Goal: Find contact information: Find contact information

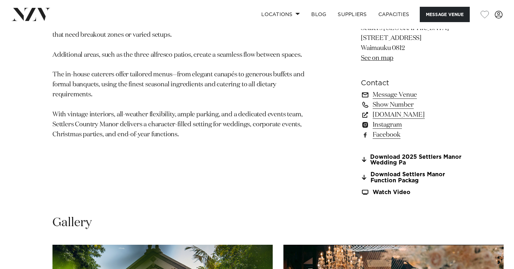
scroll to position [493, 0]
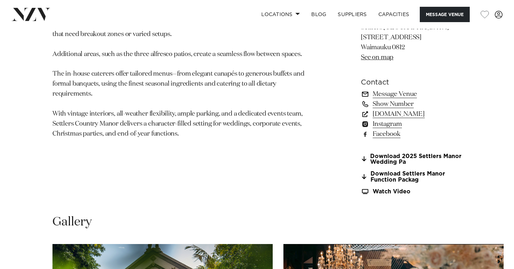
click at [389, 97] on link "Message Venue" at bounding box center [411, 94] width 101 height 10
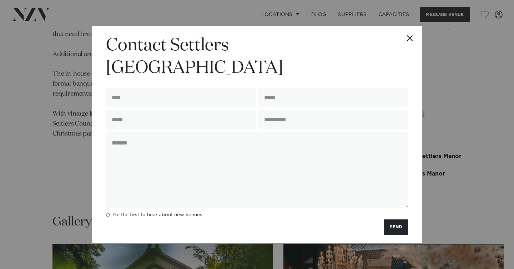
click at [409, 51] on button "Close" at bounding box center [409, 38] width 25 height 25
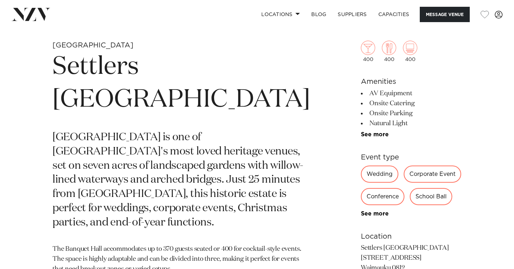
scroll to position [327, 0]
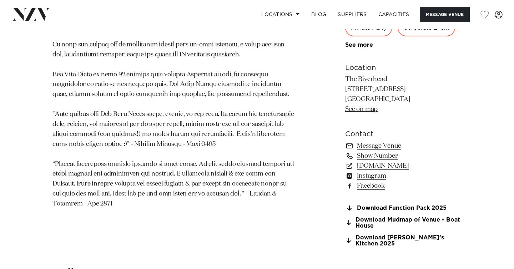
scroll to position [443, 0]
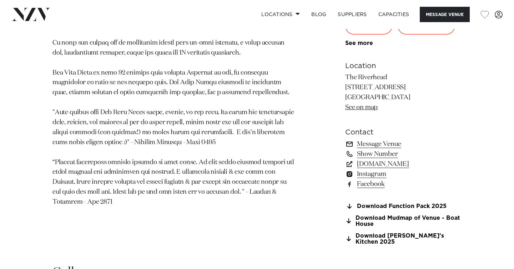
click at [380, 141] on link "Message Venue" at bounding box center [403, 144] width 116 height 10
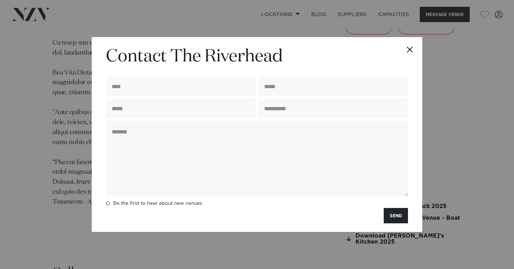
click at [409, 48] on button "Close" at bounding box center [409, 49] width 25 height 25
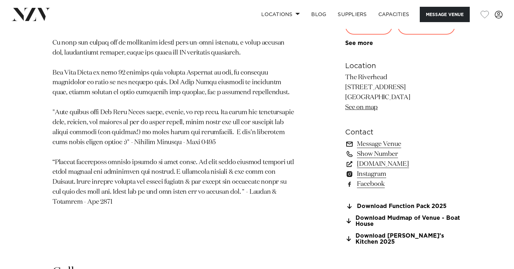
click at [368, 143] on link "Message Venue" at bounding box center [403, 144] width 116 height 10
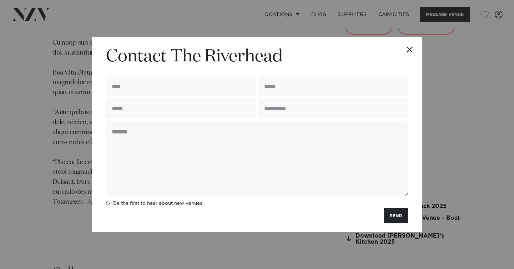
click at [407, 49] on button "Close" at bounding box center [409, 49] width 25 height 25
